Goal: Transaction & Acquisition: Purchase product/service

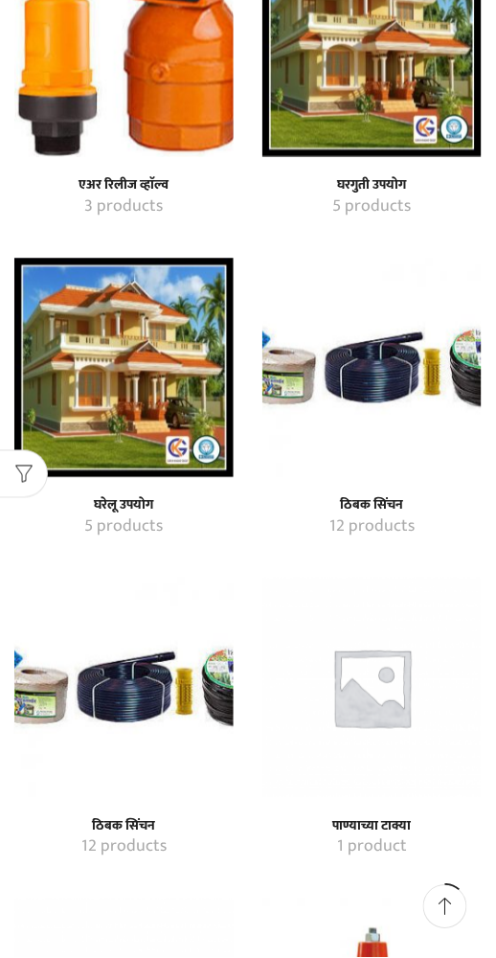
scroll to position [1233, 0]
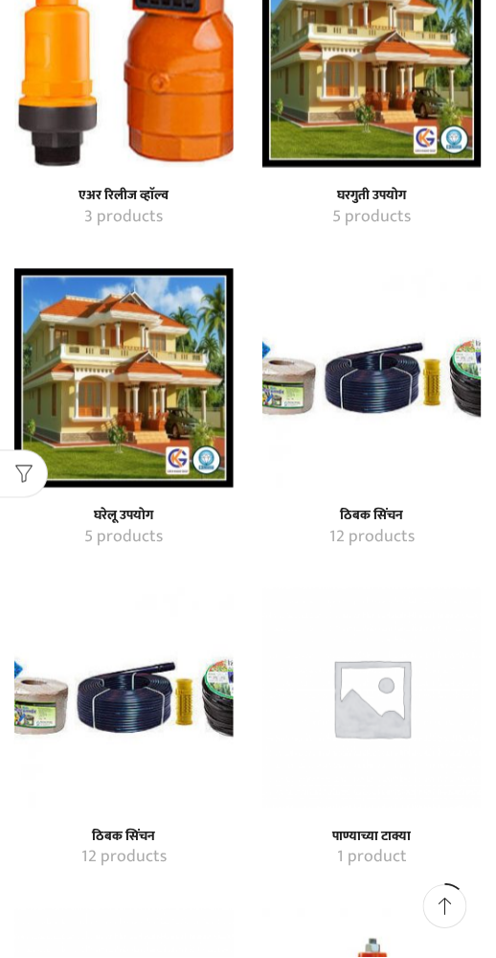
click at [165, 421] on img "Visit product category घरेलू उपयोग" at bounding box center [123, 378] width 219 height 219
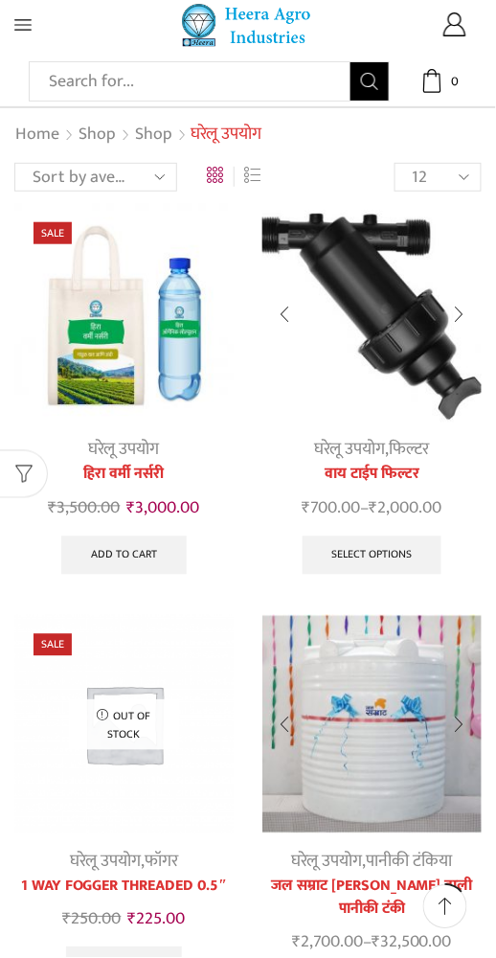
scroll to position [133, 0]
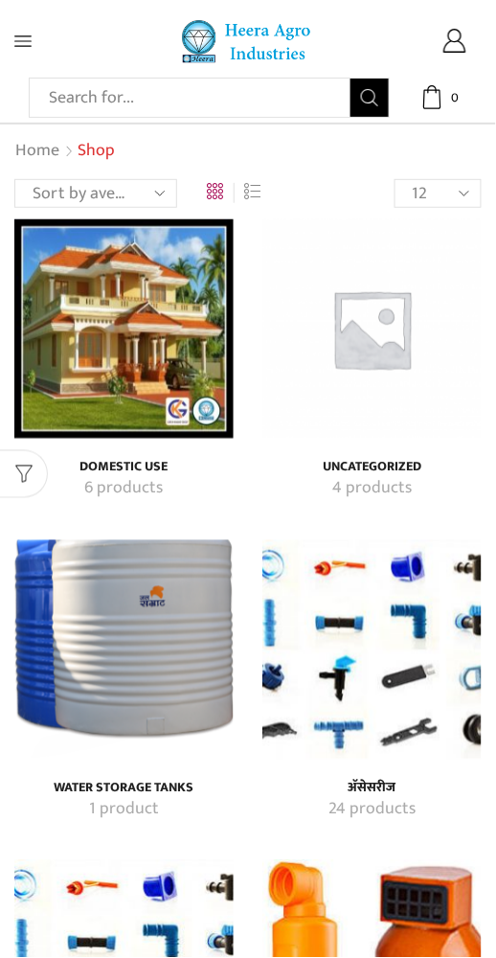
click at [165, 195] on select "Sort by popularity Sort by average rating Sort by latest Sort by price: low to …" at bounding box center [95, 193] width 163 height 29
click at [449, 185] on span "*" at bounding box center [445, 182] width 7 height 33
click at [0, 0] on input "Username or email *" at bounding box center [0, 0] width 0 height 0
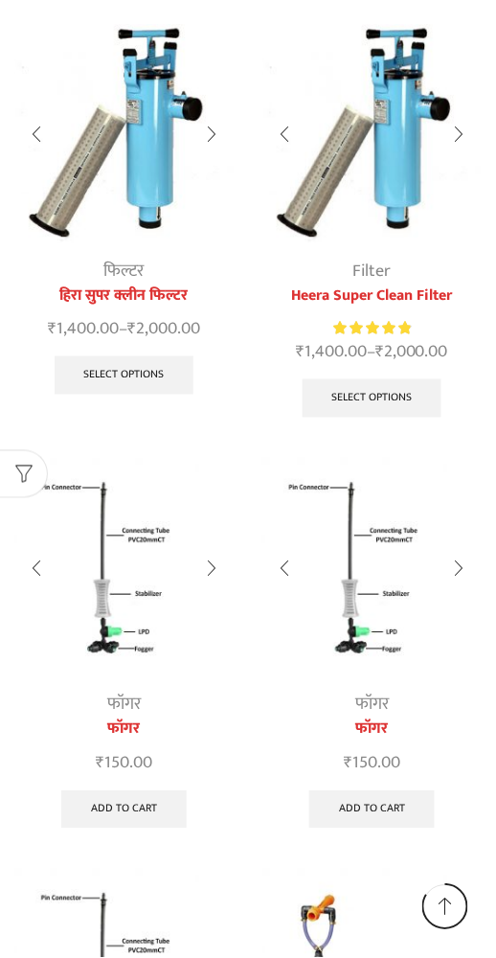
scroll to position [9223, 0]
